Goal: Task Accomplishment & Management: Use online tool/utility

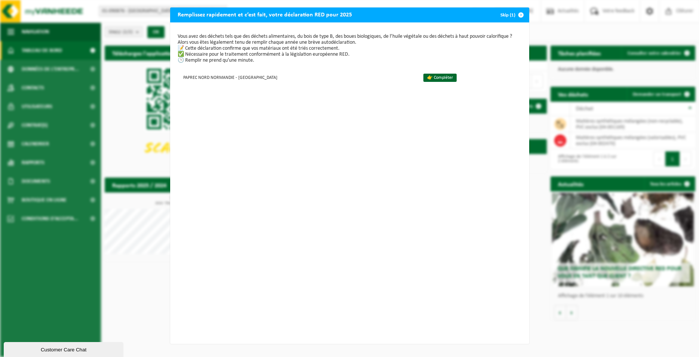
click at [519, 15] on span "button" at bounding box center [520, 14] width 15 height 15
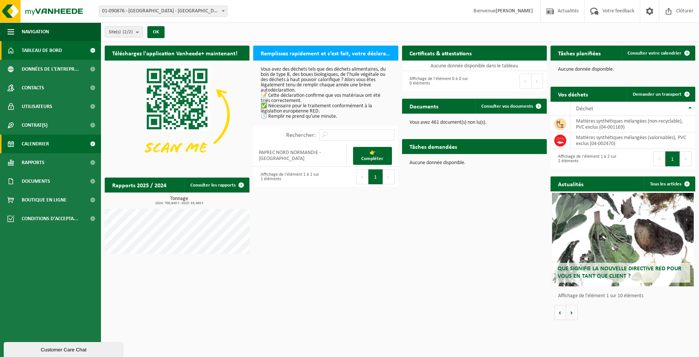
click at [37, 144] on span "Calendrier" at bounding box center [35, 144] width 27 height 19
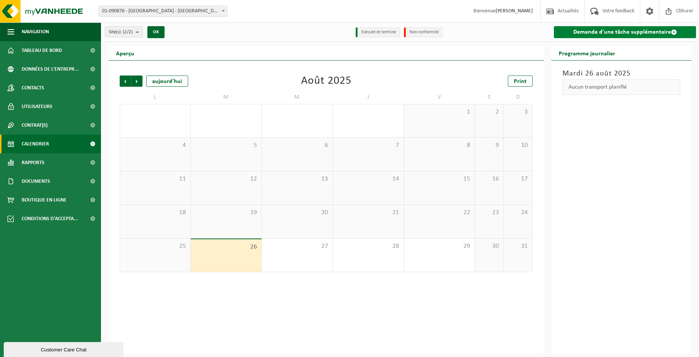
click at [590, 33] on link "Demande d'une tâche supplémentaire" at bounding box center [625, 32] width 142 height 12
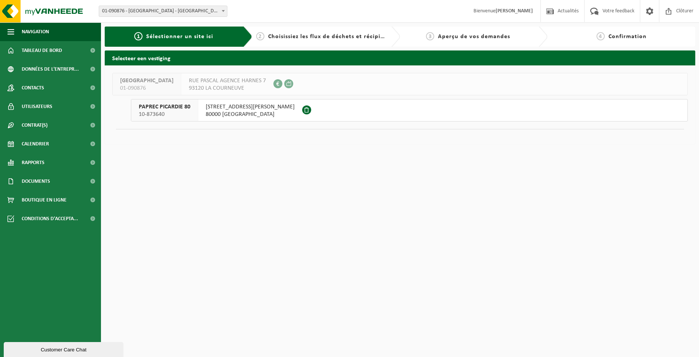
click at [216, 113] on span "80000 [GEOGRAPHIC_DATA]" at bounding box center [250, 114] width 89 height 7
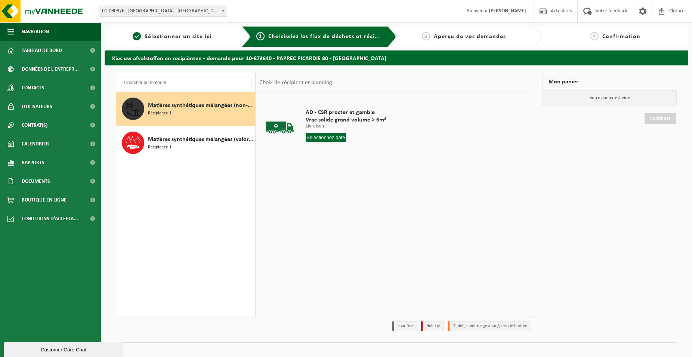
click at [173, 113] on div "Matières synthétiques mélangées (non-recyclable), PVC exclus Récipients: 1" at bounding box center [200, 109] width 105 height 22
click at [330, 137] on input "text" at bounding box center [326, 137] width 40 height 9
click at [341, 227] on div "27" at bounding box center [338, 228] width 13 height 12
type input "à partir de 2025-08-27"
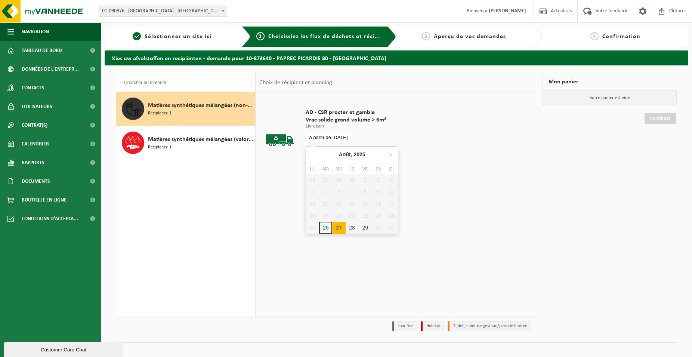
click at [316, 139] on input "à partir de 2025-08-27" at bounding box center [329, 137] width 46 height 9
click at [338, 227] on div "27" at bounding box center [338, 228] width 13 height 12
click at [340, 230] on div "27" at bounding box center [338, 228] width 13 height 12
type input "à partir de 2025-08-27"
click at [327, 163] on button "Dans le panier" at bounding box center [326, 166] width 40 height 12
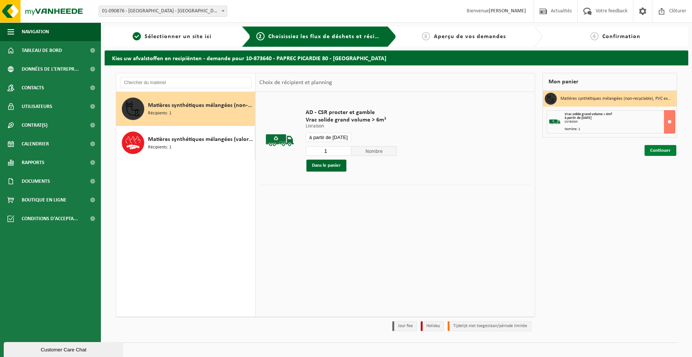
click at [663, 151] on link "Continuer" at bounding box center [661, 150] width 32 height 11
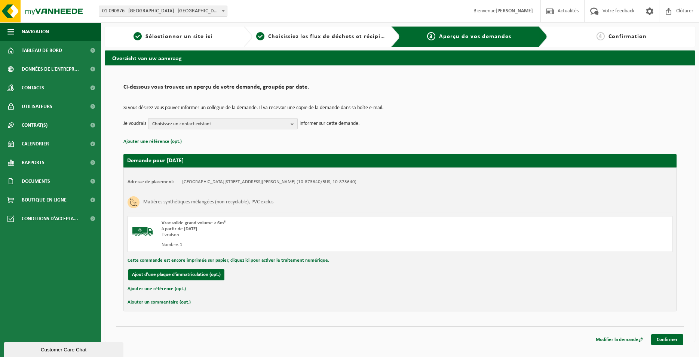
click at [186, 125] on span "Choisissez un contact existant" at bounding box center [219, 123] width 135 height 11
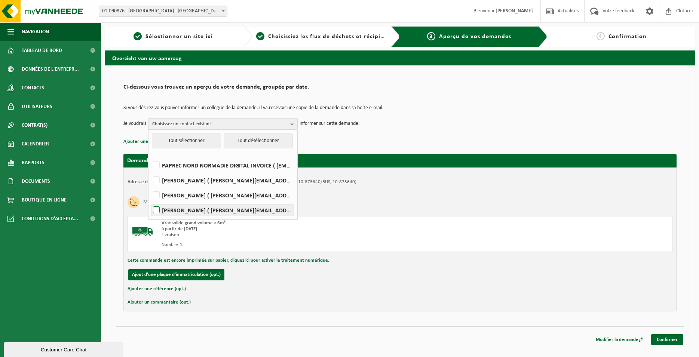
click at [158, 209] on label "QUENTIN ROBINETTE ( quentin.robinette@paprec.com )" at bounding box center [222, 209] width 142 height 11
click at [150, 201] on input "QUENTIN ROBINETTE ( quentin.robinette@paprec.com )" at bounding box center [150, 200] width 0 height 0
checkbox input "true"
click at [360, 135] on div "Si vous désirez vous pouvez informer un collègue de la demande. Il va recevoir …" at bounding box center [399, 117] width 553 height 39
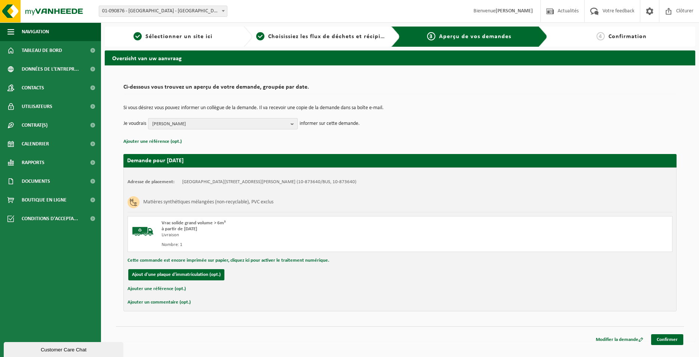
click at [295, 125] on b "button" at bounding box center [293, 123] width 7 height 10
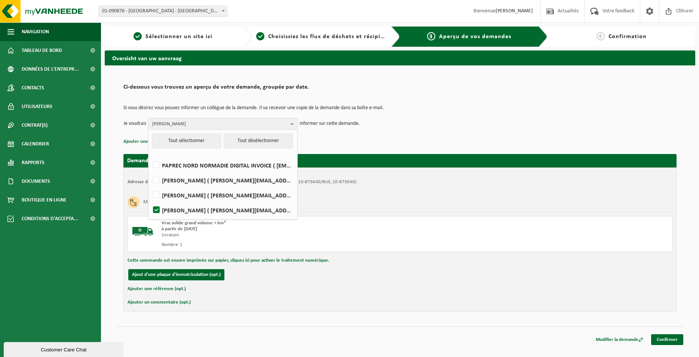
click at [400, 114] on td "Si vous désirez vous pouvez informer un collègue de la demande. Il va recevoir …" at bounding box center [399, 111] width 553 height 13
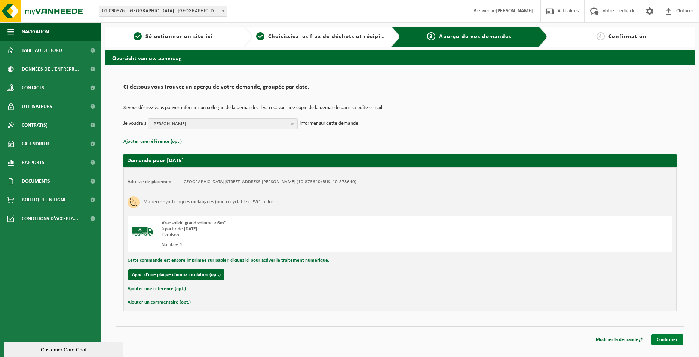
click at [672, 341] on link "Confirmer" at bounding box center [667, 339] width 32 height 11
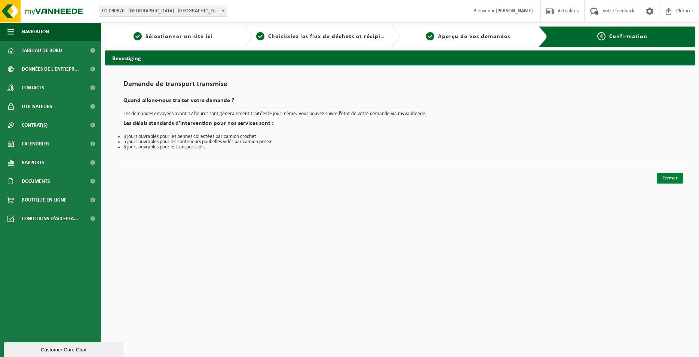
click at [674, 178] on link "Fermer" at bounding box center [669, 178] width 27 height 11
